Goal: Understand process/instructions: Learn how to perform a task or action

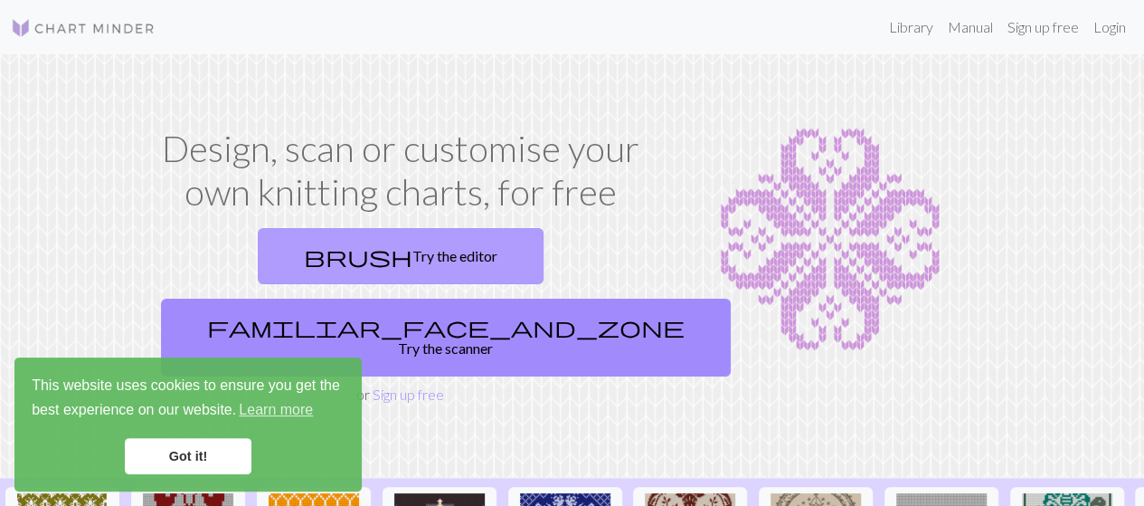
click at [302, 248] on link "brush Try the editor" at bounding box center [401, 256] width 286 height 56
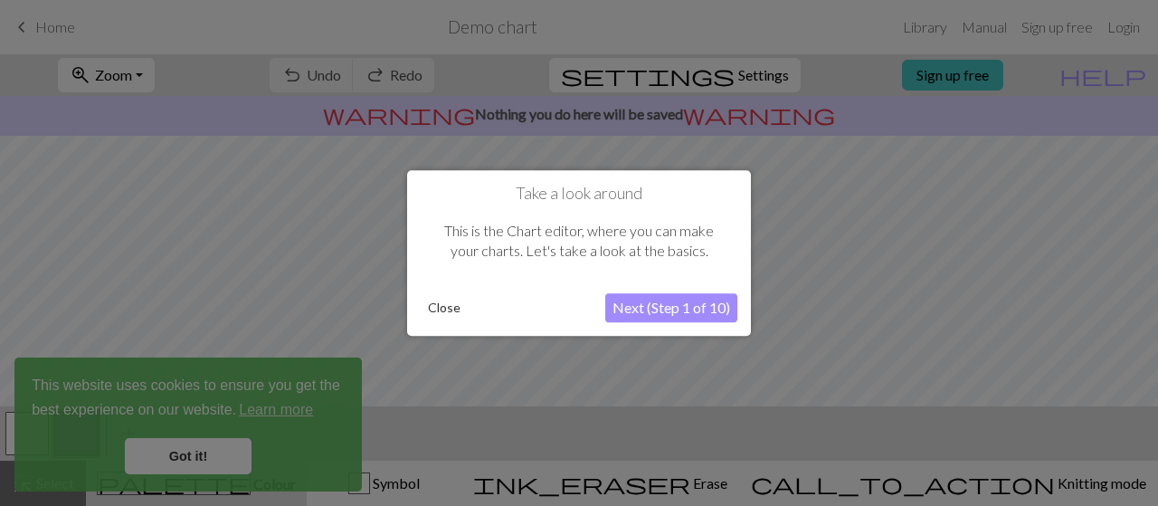
click at [664, 304] on button "Next (Step 1 of 10)" at bounding box center [671, 307] width 132 height 29
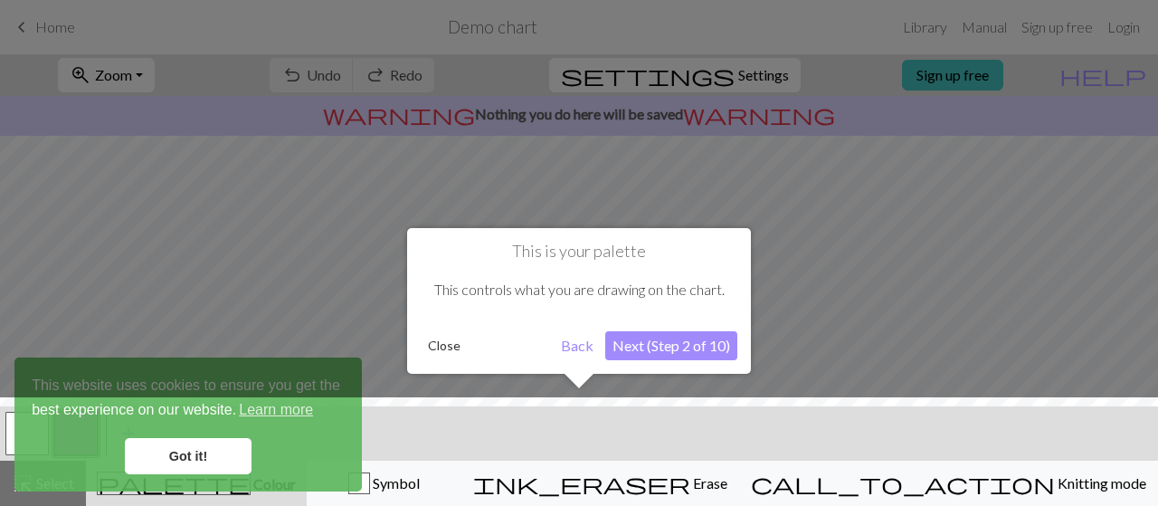
click at [669, 350] on button "Next (Step 2 of 10)" at bounding box center [671, 345] width 132 height 29
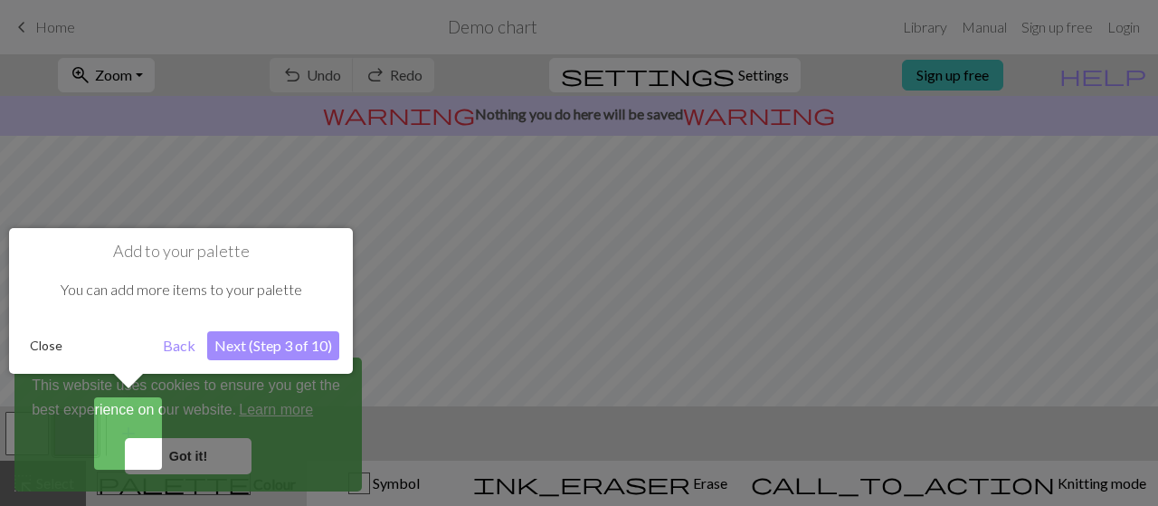
click at [321, 350] on button "Next (Step 3 of 10)" at bounding box center [273, 345] width 132 height 29
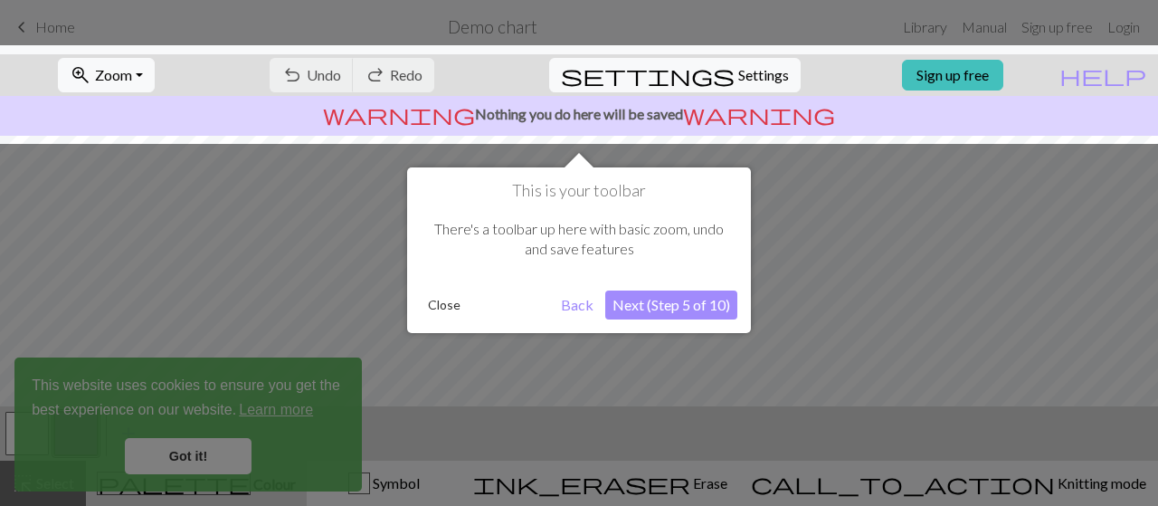
click at [677, 304] on button "Next (Step 5 of 10)" at bounding box center [671, 304] width 132 height 29
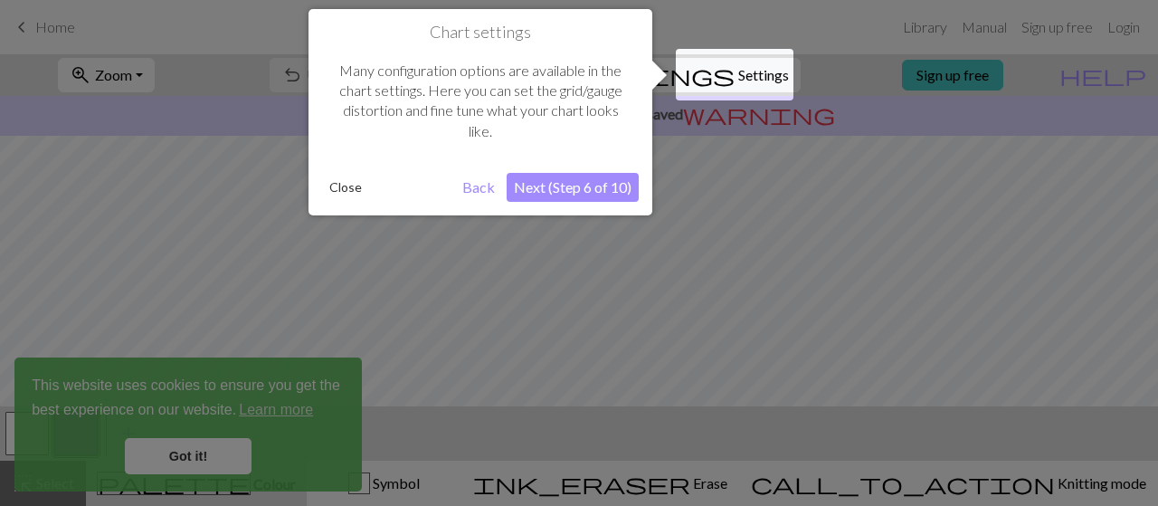
click at [591, 194] on button "Next (Step 6 of 10)" at bounding box center [572, 187] width 132 height 29
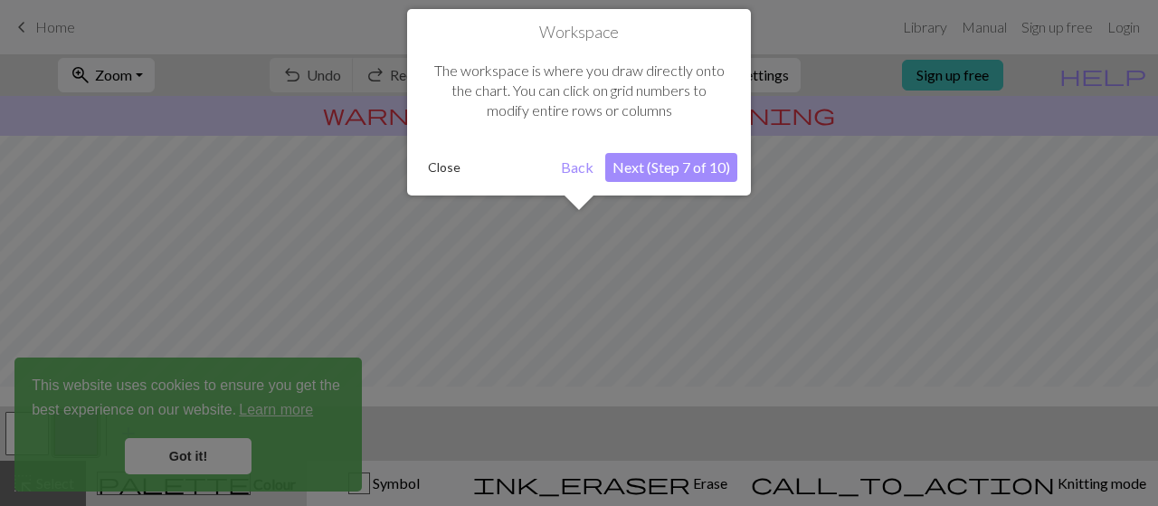
scroll to position [108, 0]
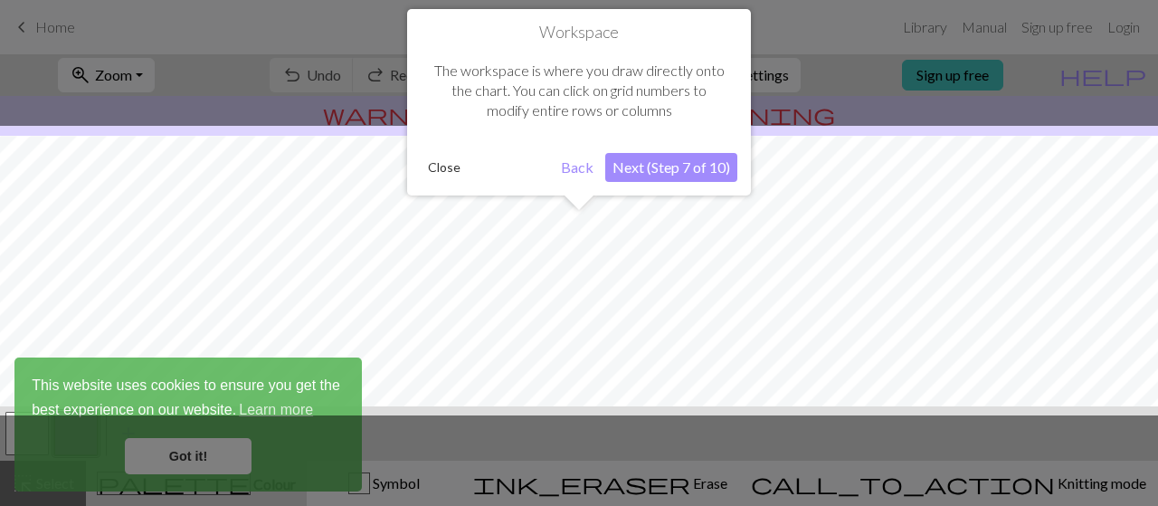
click at [673, 162] on button "Next (Step 7 of 10)" at bounding box center [671, 167] width 132 height 29
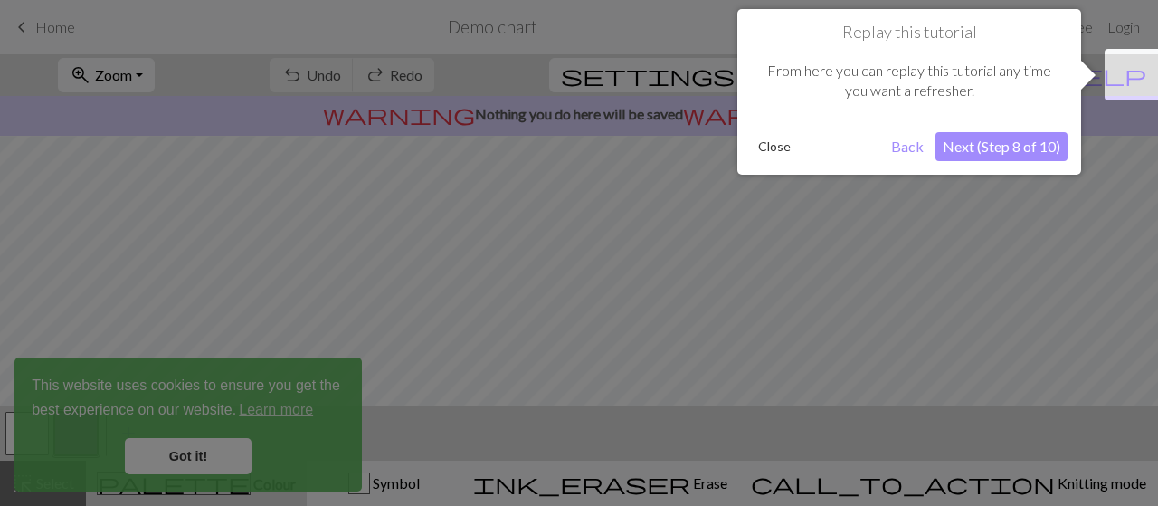
click at [1003, 140] on button "Next (Step 8 of 10)" at bounding box center [1001, 146] width 132 height 29
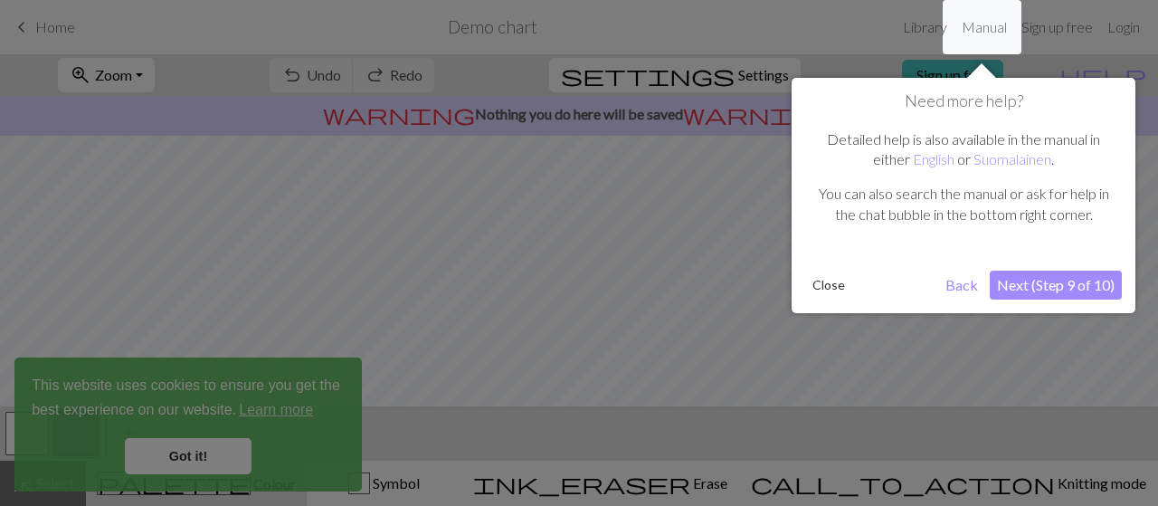
click at [1033, 285] on button "Next (Step 9 of 10)" at bounding box center [1055, 284] width 132 height 29
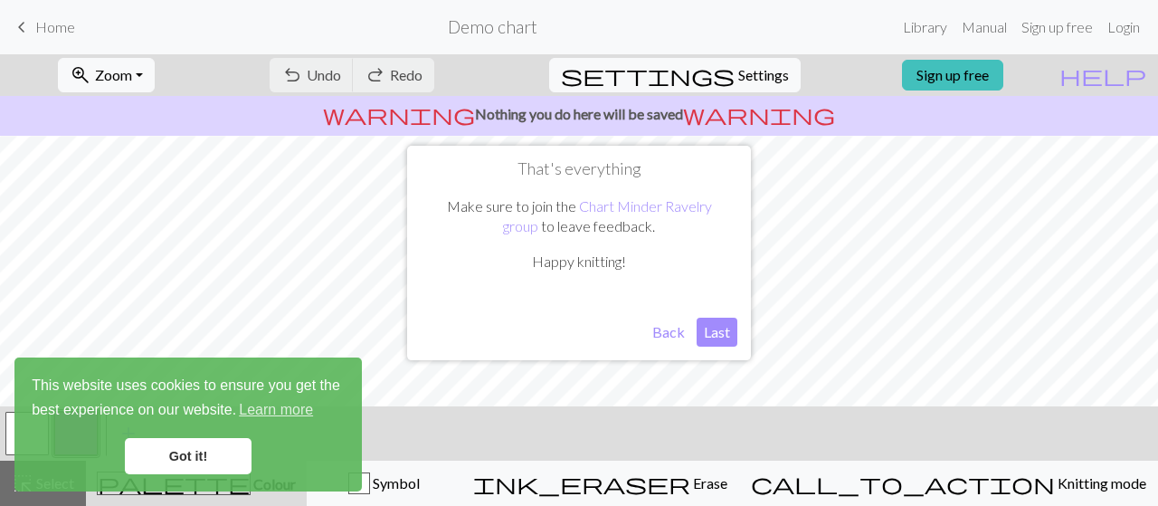
click at [713, 332] on button "Last" at bounding box center [716, 331] width 41 height 29
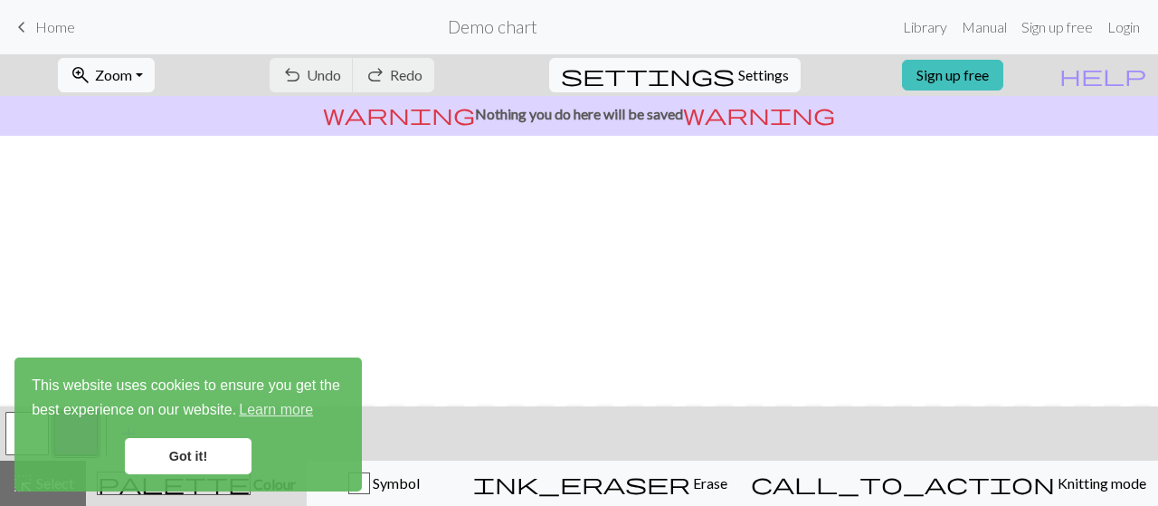
scroll to position [402, 0]
click at [214, 448] on link "Got it!" at bounding box center [188, 456] width 127 height 36
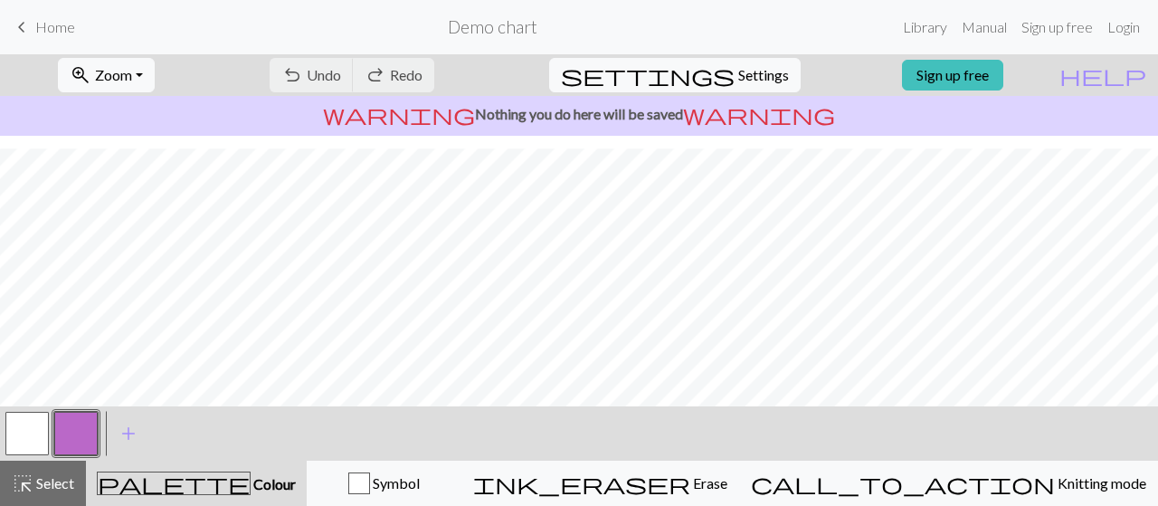
scroll to position [0, 0]
